Goal: Contribute content: Add original content to the website for others to see

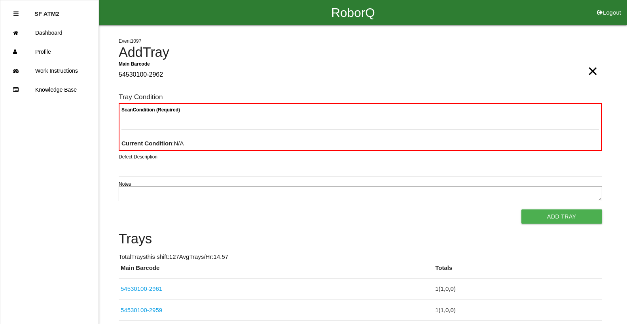
type Barcode "54530100-2962"
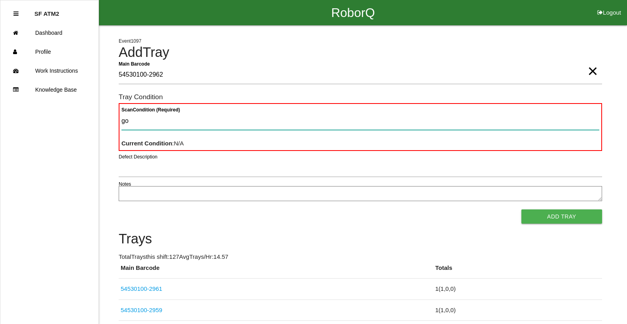
type Condition "goo"
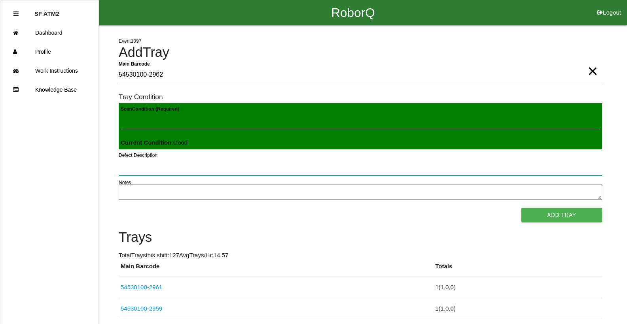
click at [521, 208] on button "Add Tray" at bounding box center [561, 215] width 81 height 14
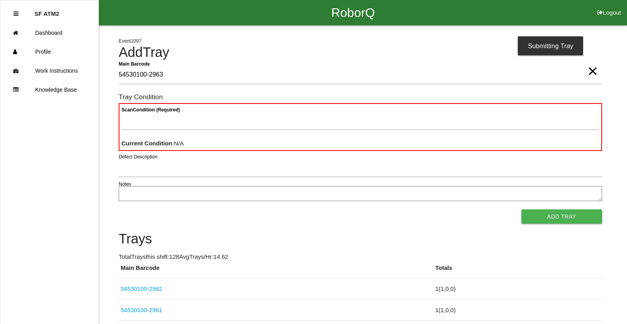
type Barcode "54530100-2963"
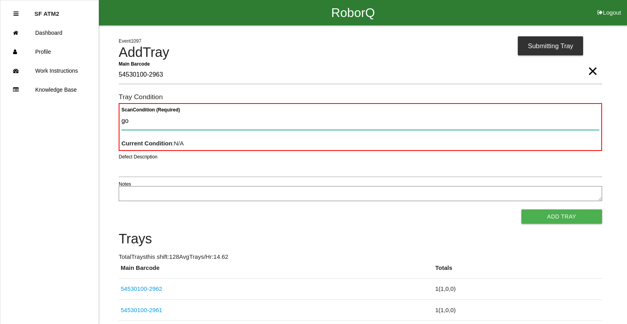
type Condition "goo"
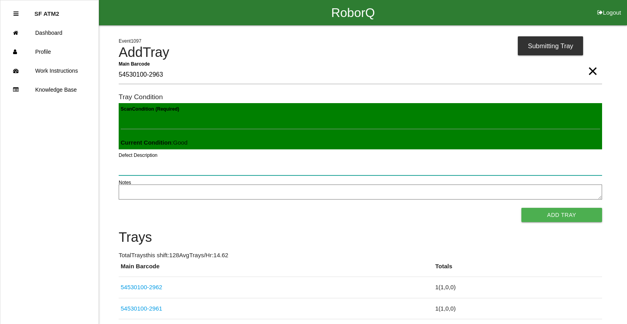
click at [521, 208] on button "Add Tray" at bounding box center [561, 215] width 81 height 14
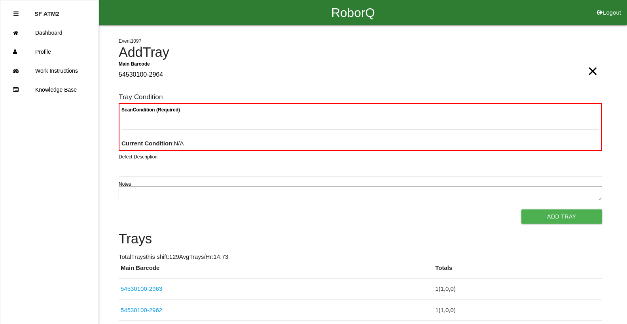
type Barcode "54530100-2964"
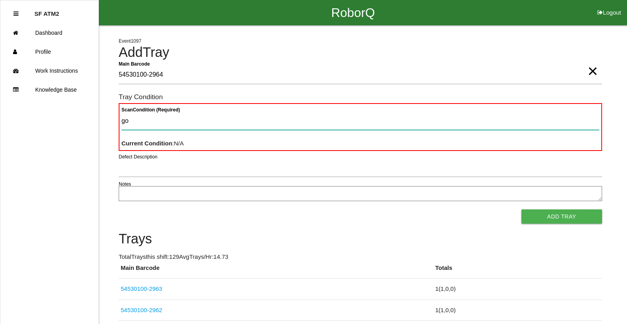
type Condition "goo"
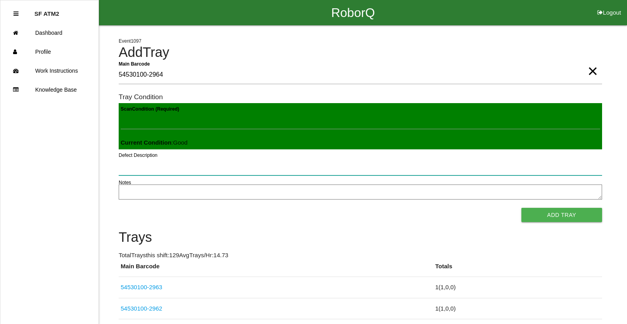
click at [521, 208] on button "Add Tray" at bounding box center [561, 215] width 81 height 14
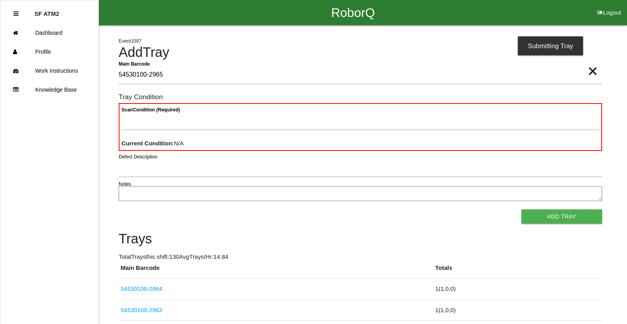
type Barcode "54530100-2965"
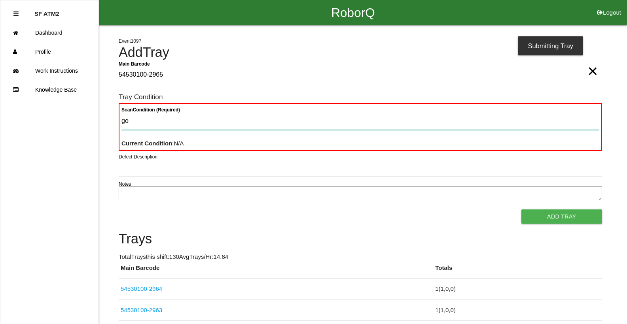
type Condition "goo"
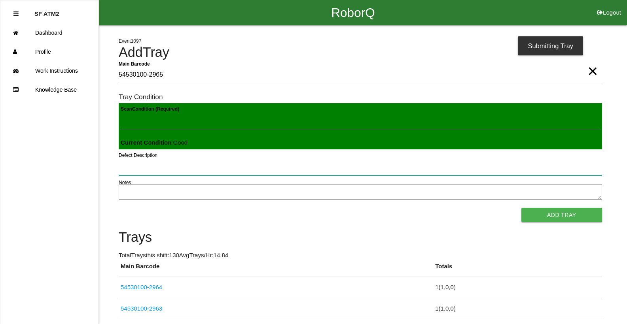
click at [521, 208] on button "Add Tray" at bounding box center [561, 215] width 81 height 14
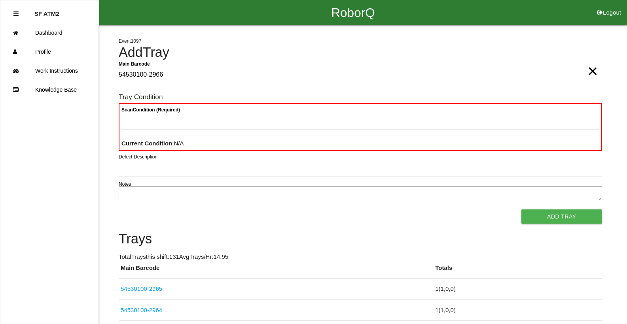
type Barcode "54530100-2966"
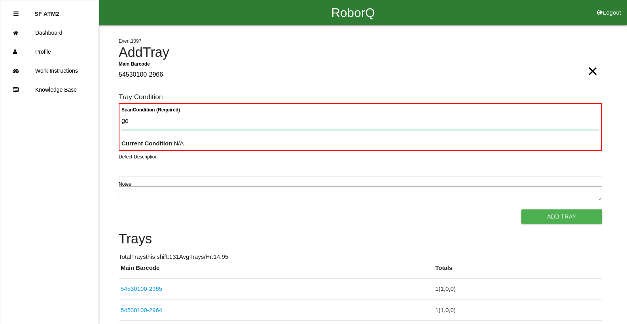
type Condition "goo"
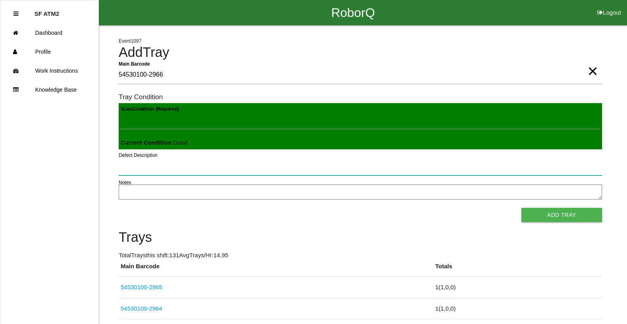
click at [521, 208] on button "Add Tray" at bounding box center [561, 215] width 81 height 14
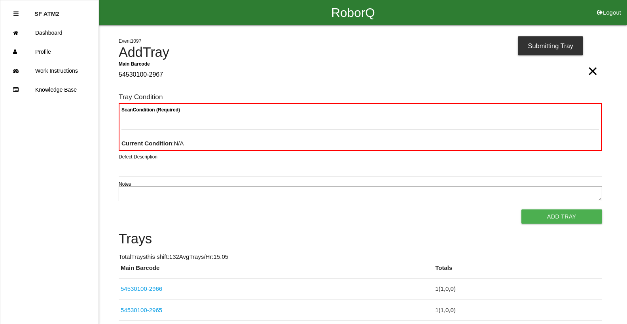
type Barcode "54530100-2967"
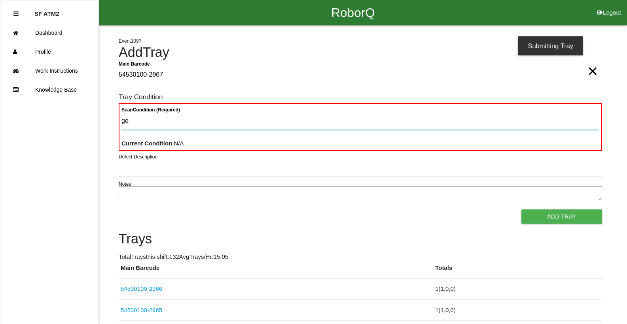
type Condition "goo"
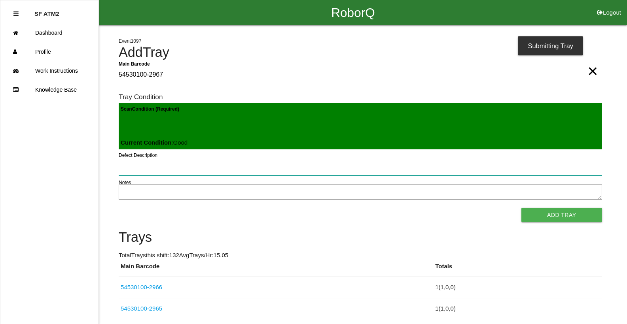
click at [521, 208] on button "Add Tray" at bounding box center [561, 215] width 81 height 14
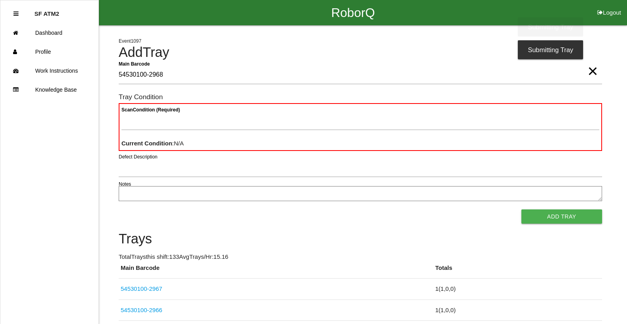
type Barcode "54530100-2968"
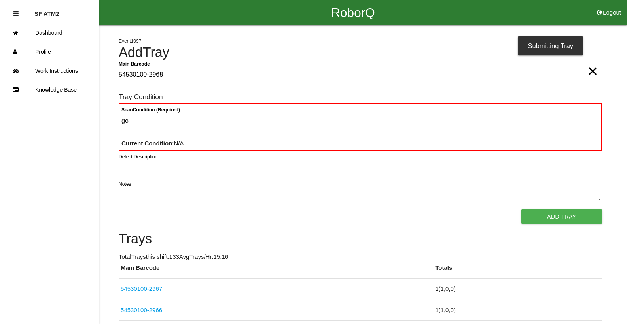
type Condition "goo"
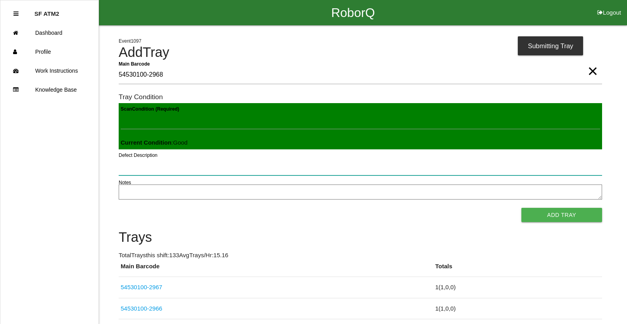
click at [521, 208] on button "Add Tray" at bounding box center [561, 215] width 81 height 14
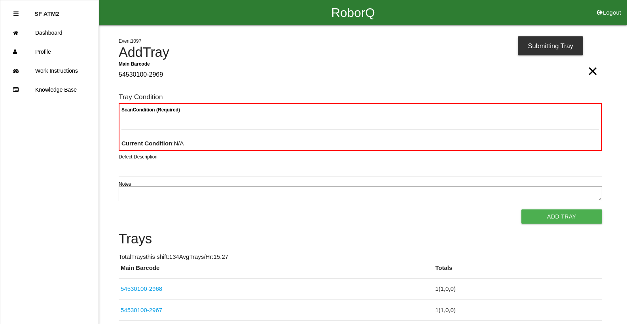
type Barcode "54530100-2969"
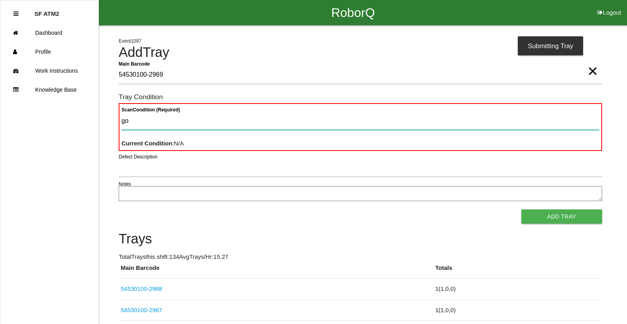
type Condition "goo"
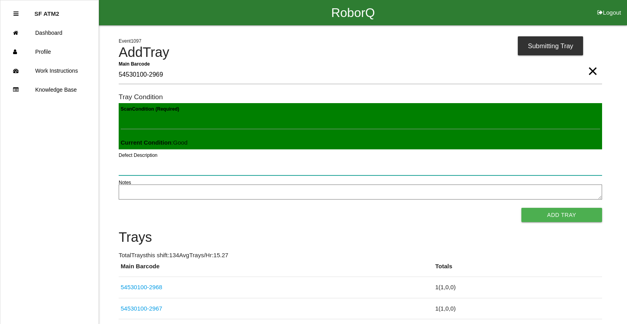
click at [521, 208] on button "Add Tray" at bounding box center [561, 215] width 81 height 14
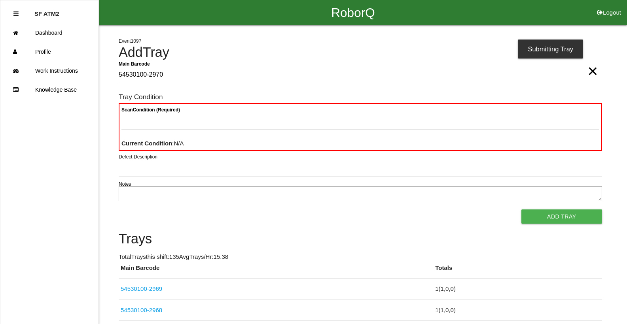
type Barcode "54530100-2970"
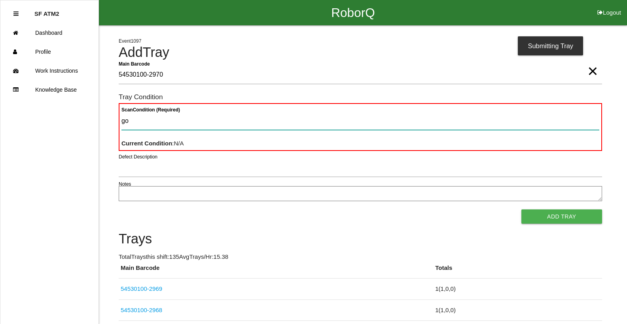
type Condition "goo"
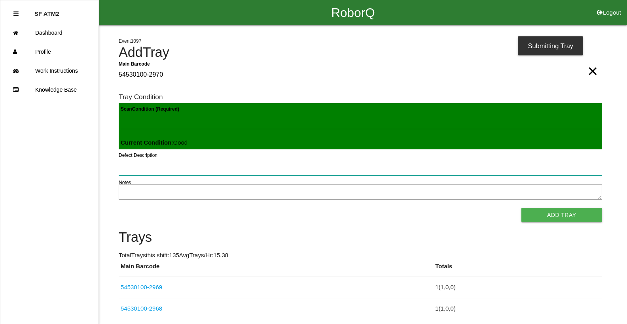
click at [521, 208] on button "Add Tray" at bounding box center [561, 215] width 81 height 14
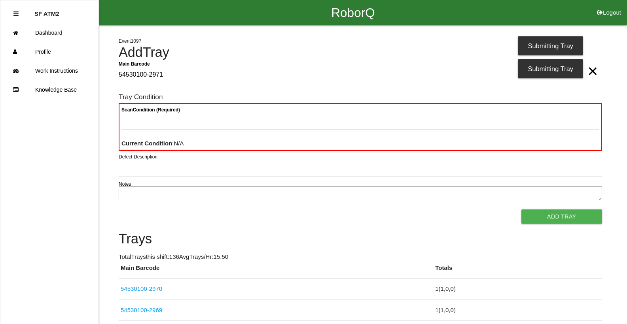
type Barcode "54530100-2971"
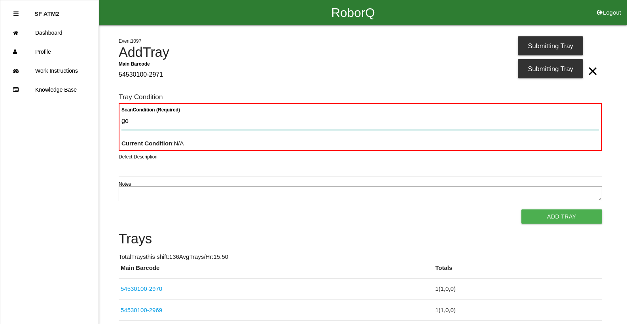
type Condition "goo"
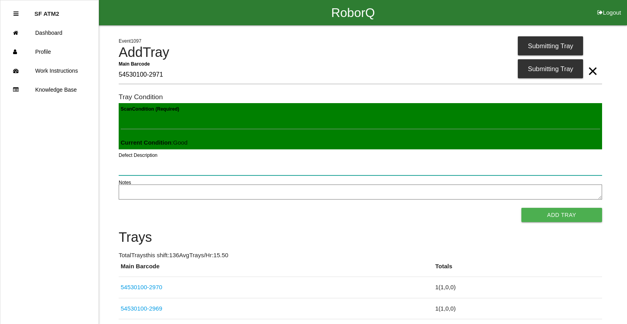
click at [521, 208] on button "Add Tray" at bounding box center [561, 215] width 81 height 14
